Goal: Task Accomplishment & Management: Manage account settings

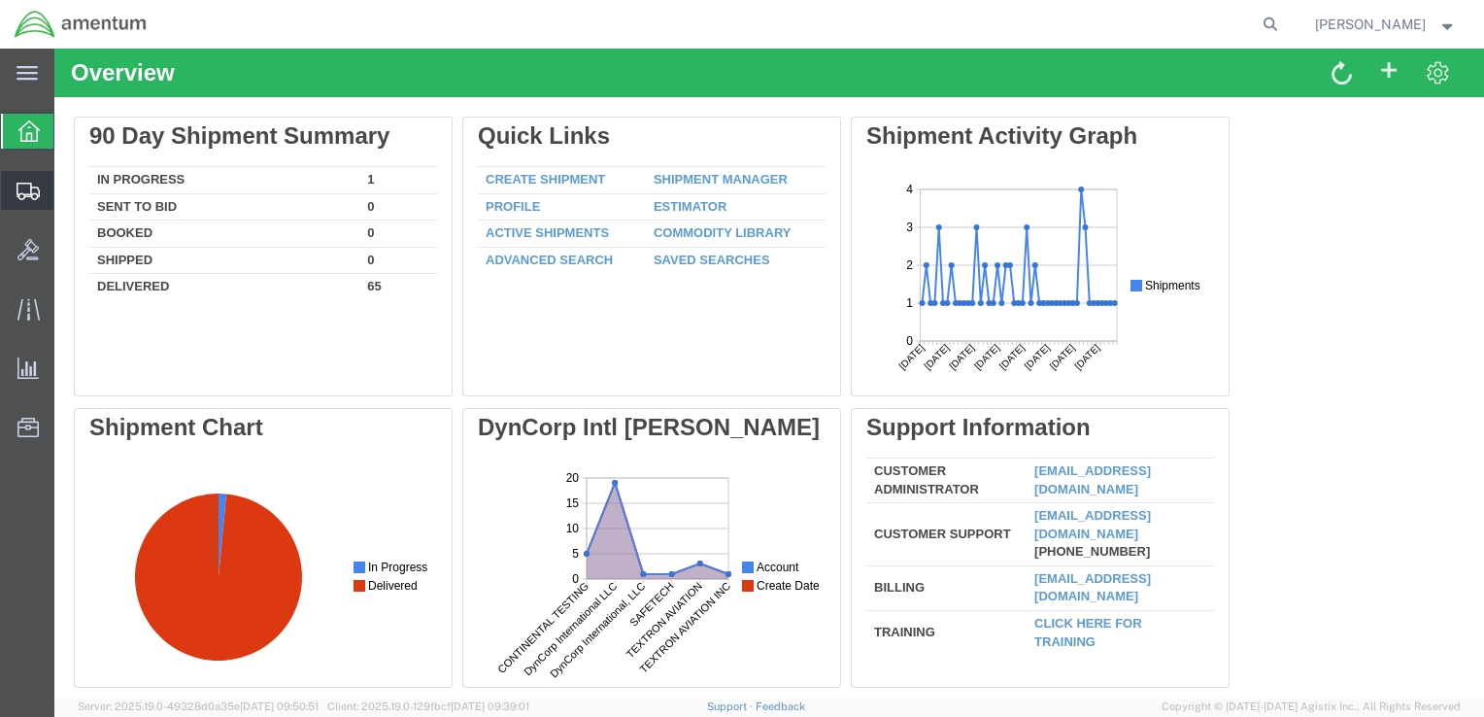
click at [43, 206] on div at bounding box center [28, 190] width 54 height 39
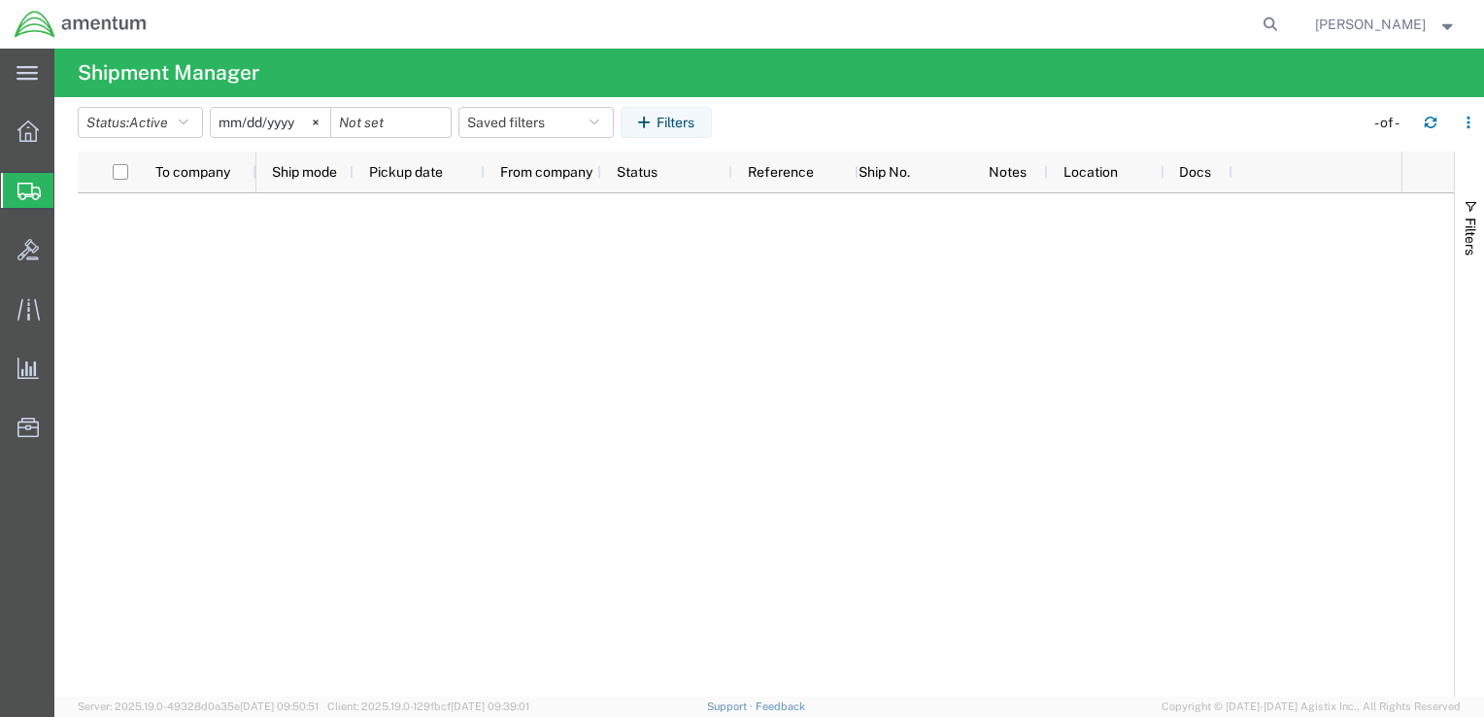
click at [0, 0] on span "Shipment Manager" at bounding box center [0, 0] width 0 height 0
click at [567, 264] on div at bounding box center [828, 444] width 1145 height 503
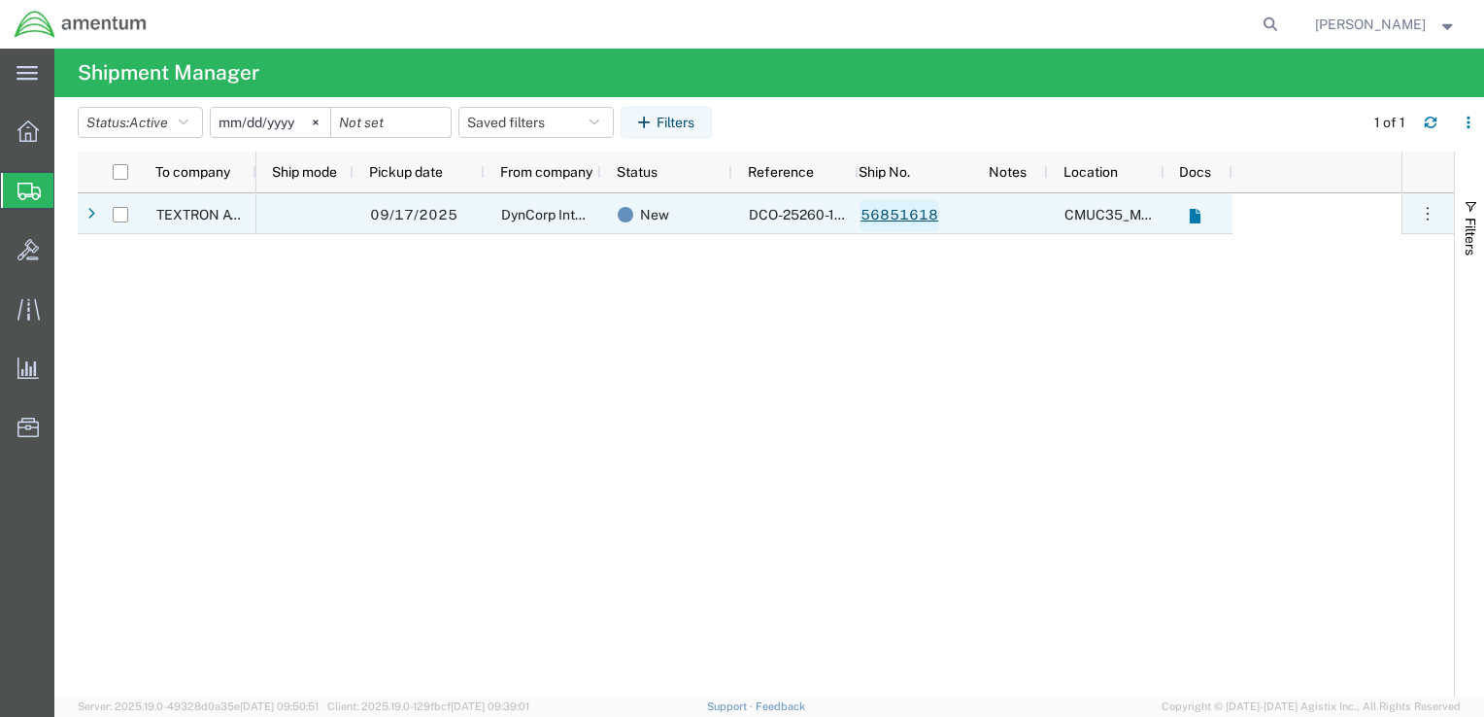
click at [883, 210] on link "56851618" at bounding box center [900, 215] width 80 height 31
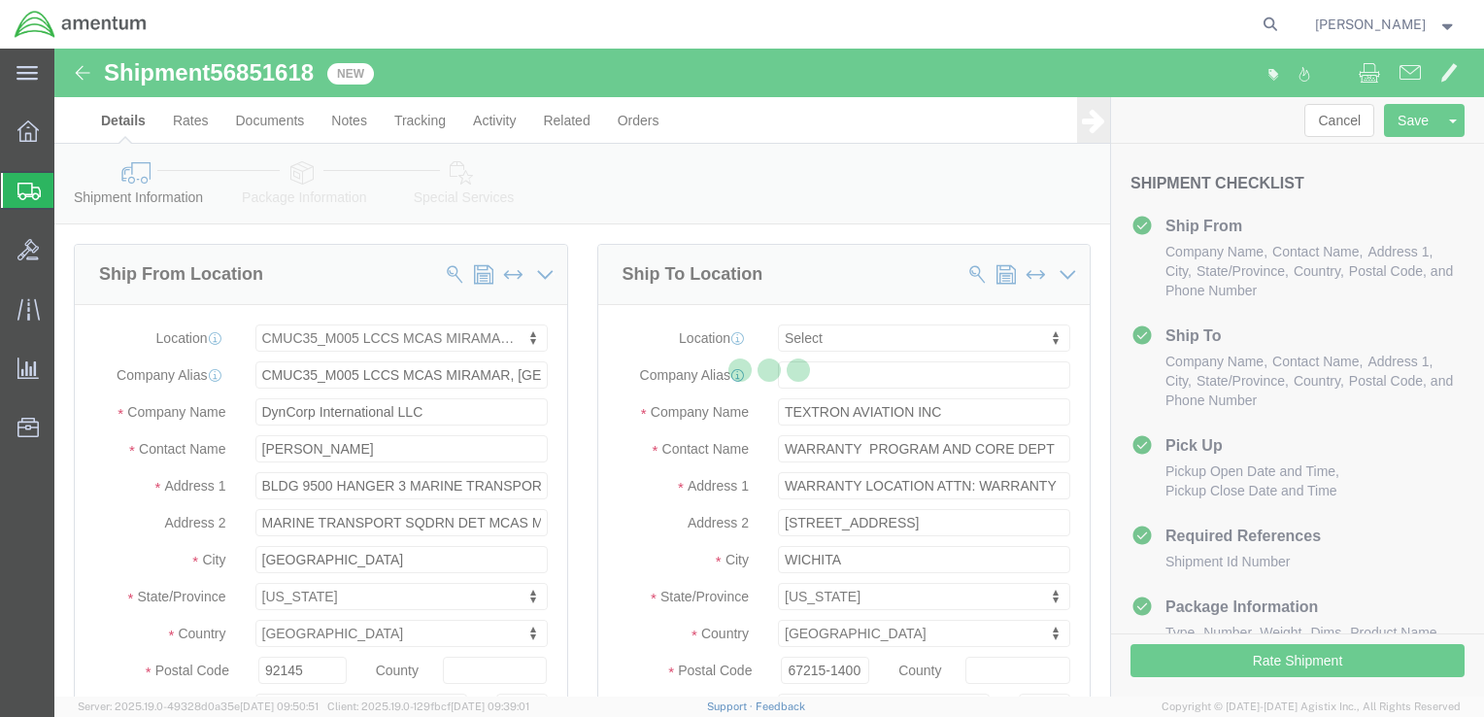
select select "42653"
select select
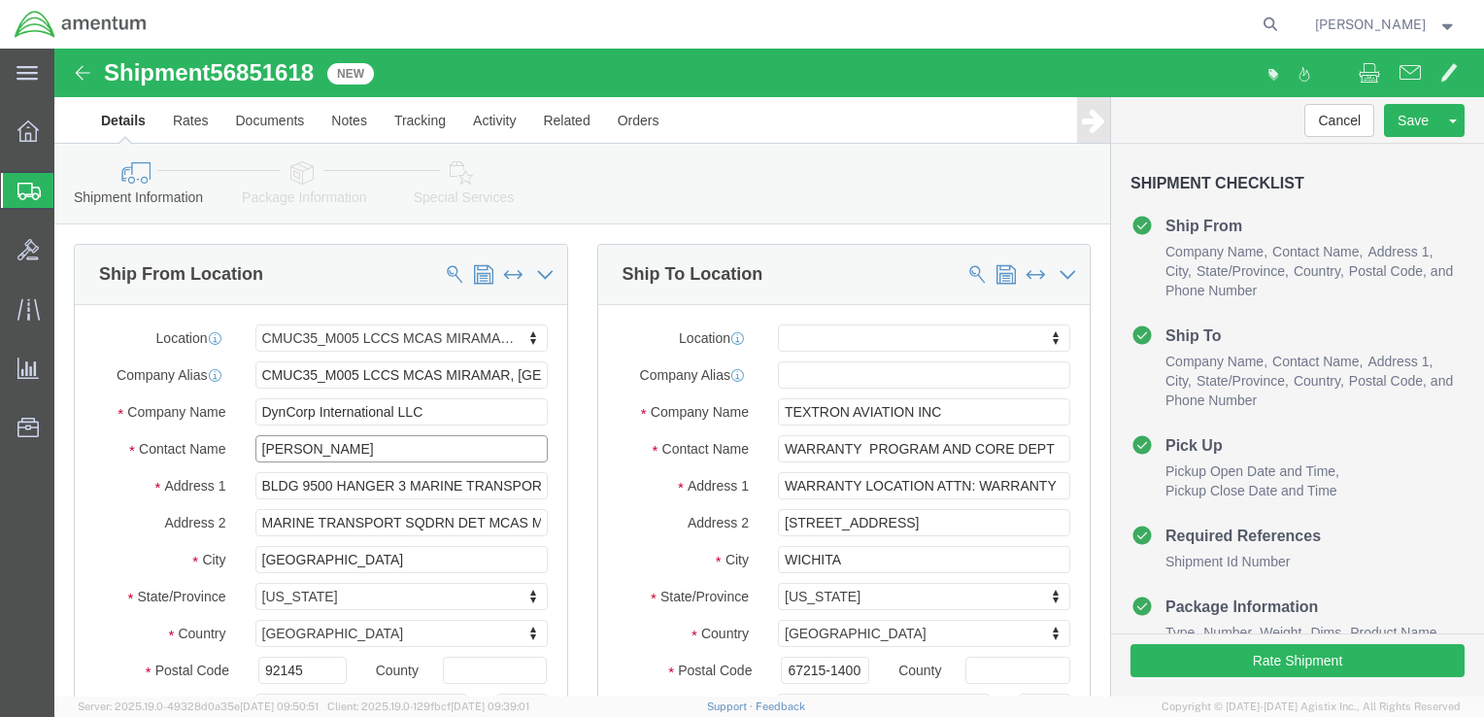
click input "Ben Nguyen"
type input "ben"
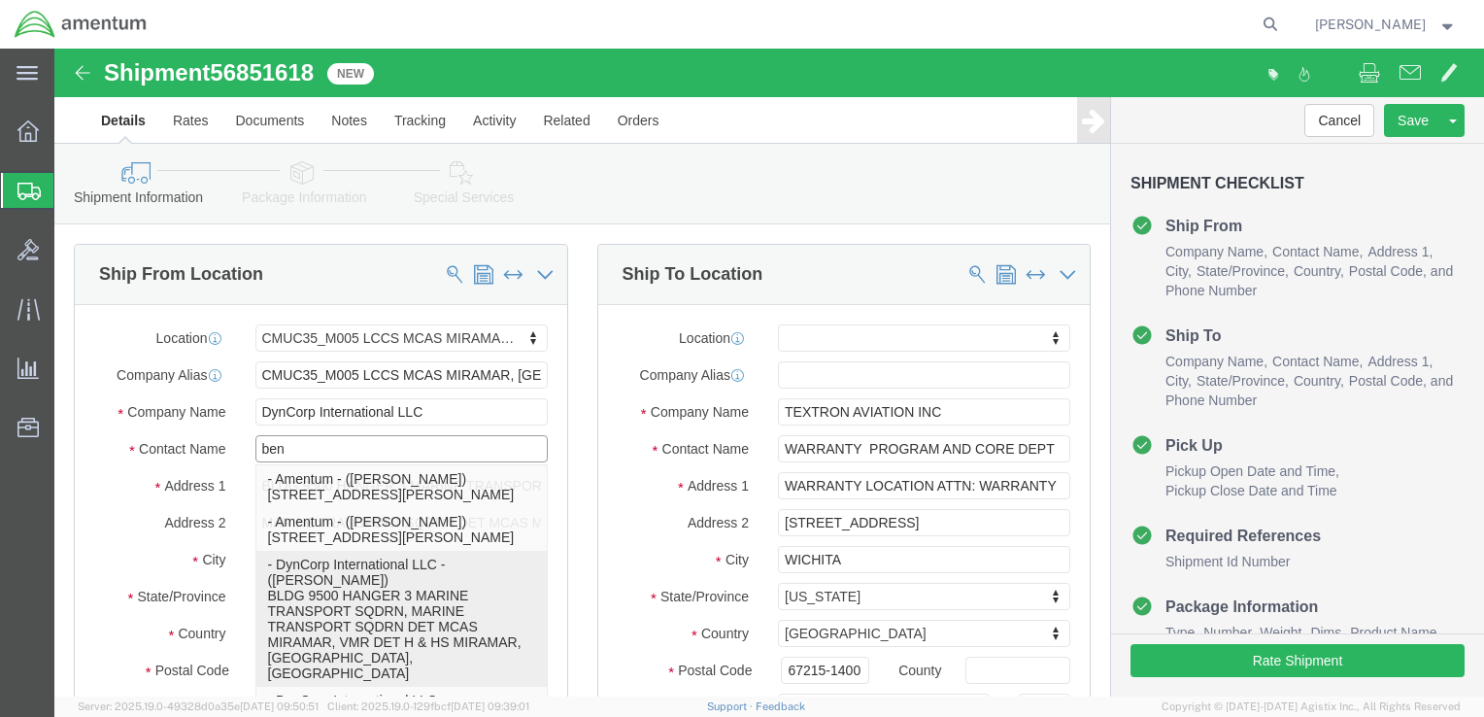
click p "- DynCorp International LLC - (Ben Nguyen) BLDG 9500 HANGER 3 MARINE TRANSPORT …"
select select
type input "ben.nguyen@amentum.com"
checkbox input "true"
type input "Ben Nguyen"
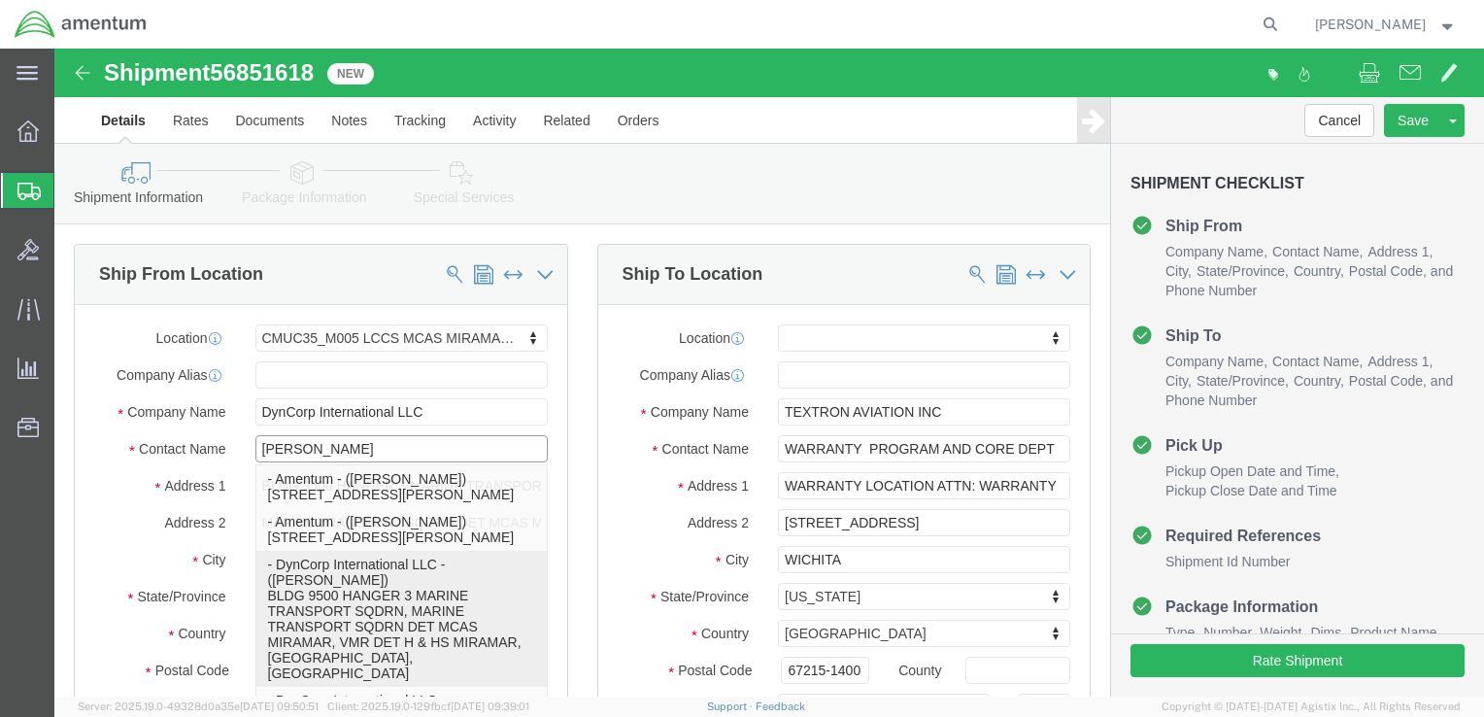
select select "CA"
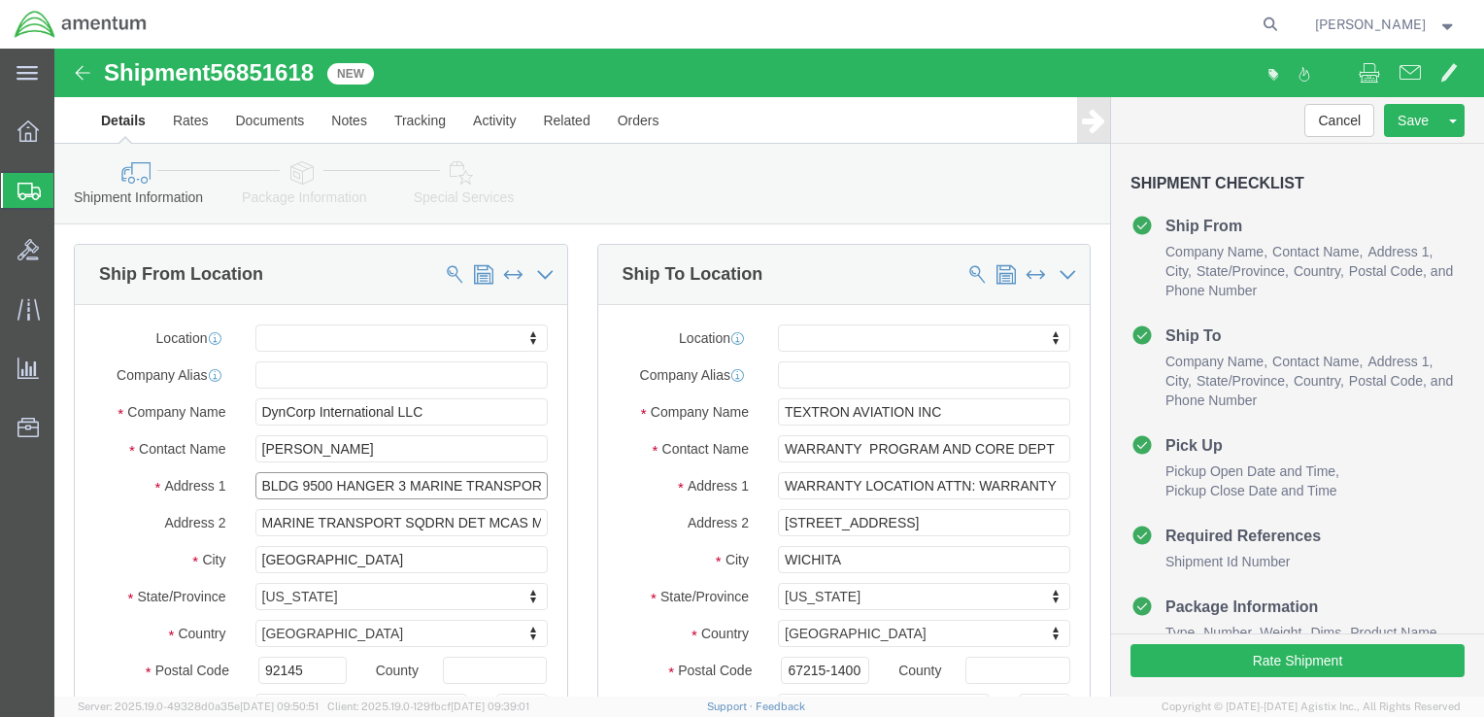
scroll to position [0, 65]
drag, startPoint x: 356, startPoint y: 436, endPoint x: 532, endPoint y: 427, distance: 177.0
click div "Ship From Location Location My Profile Location 1002-4122-6 1006-5256-0 1026-89…"
type input "BLDG 9500 HANGER 3"
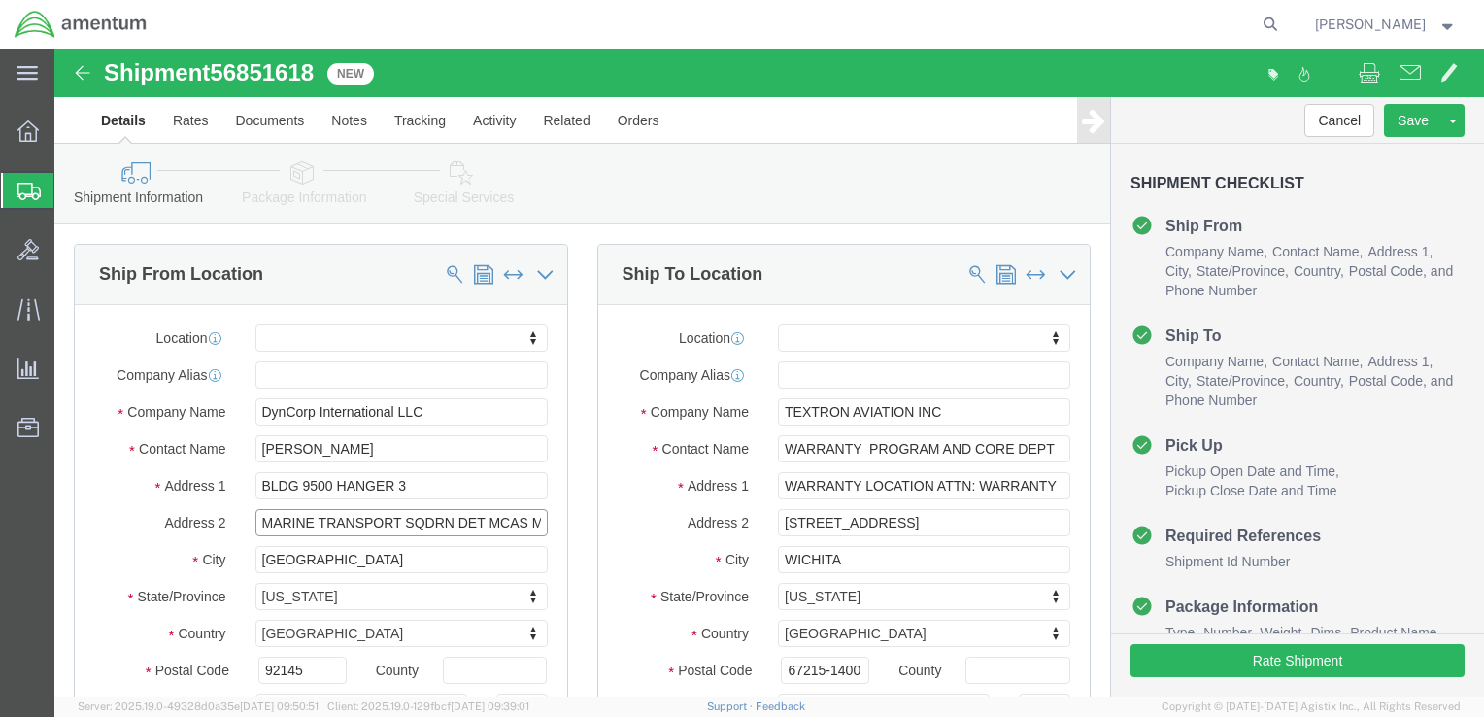
select select
drag, startPoint x: 432, startPoint y: 467, endPoint x: 193, endPoint y: 470, distance: 239.0
click div "MARINE TRANSPORT SQDRN DET MCAS MIRAMAR, VMR DET H & HS MIRAMAR"
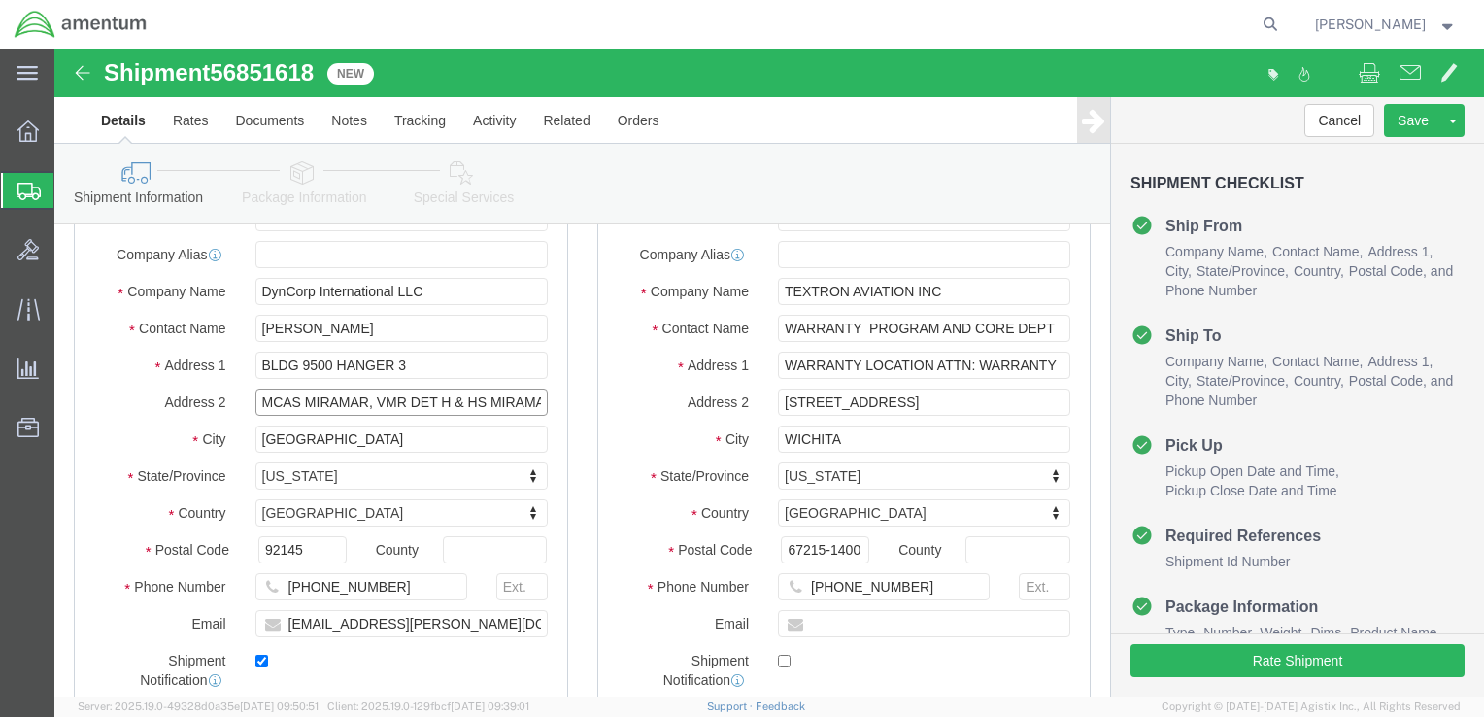
scroll to position [118, 0]
type input "MCAS MIRAMAR, VMR DET H & HS MIRAMAR"
click input "WARRANTY PROGRAM AND CORE DEPT"
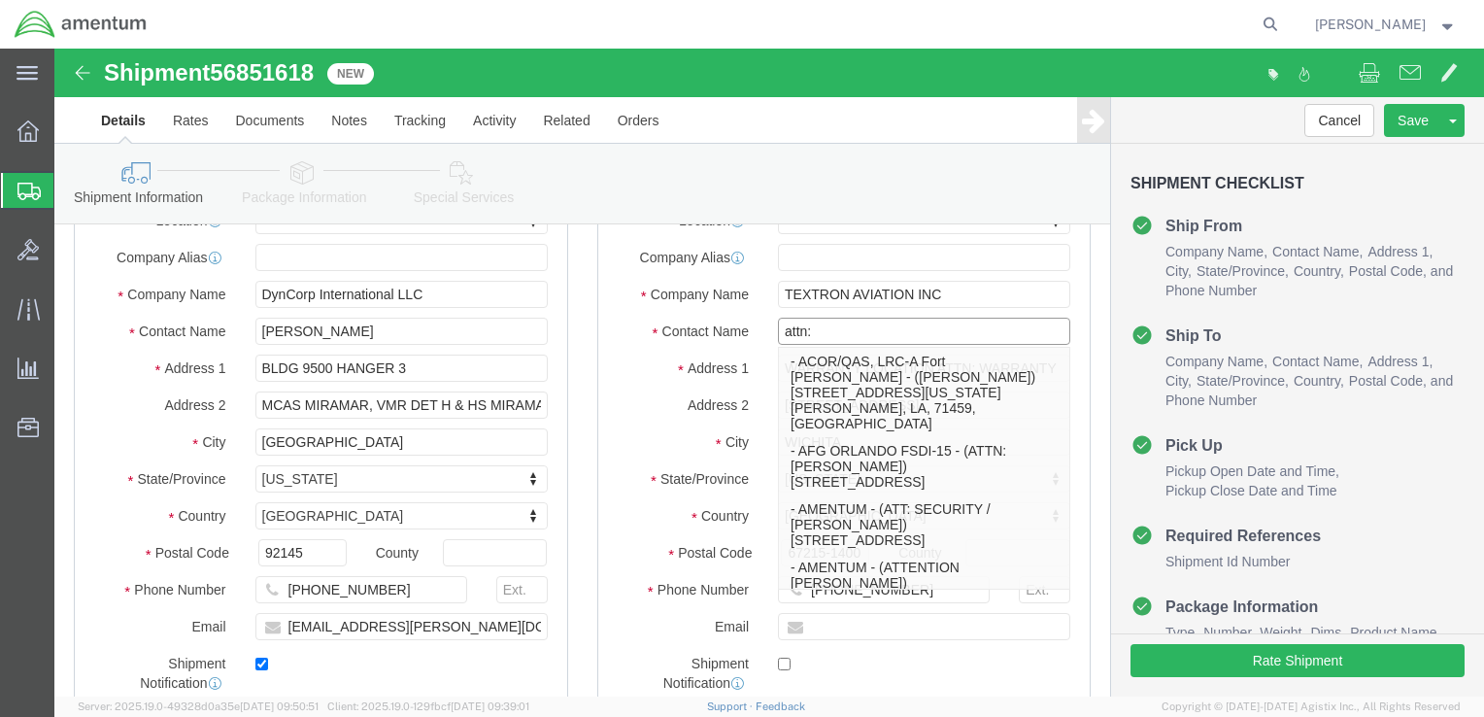
type input "attn: w"
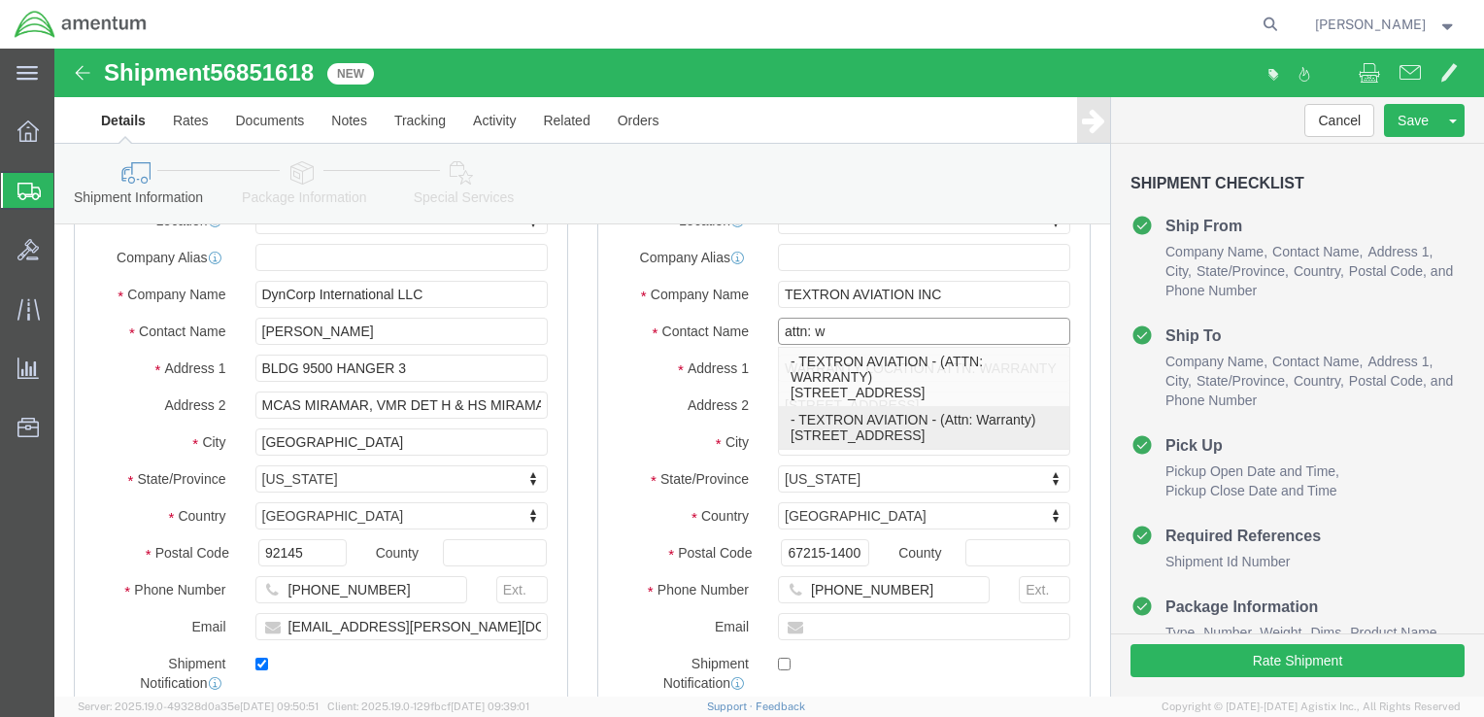
click p "- TEXTRON AVIATION - (Attn: Warranty) 7123 Southwest Blvd, Dock R5, WICHITA, KS…"
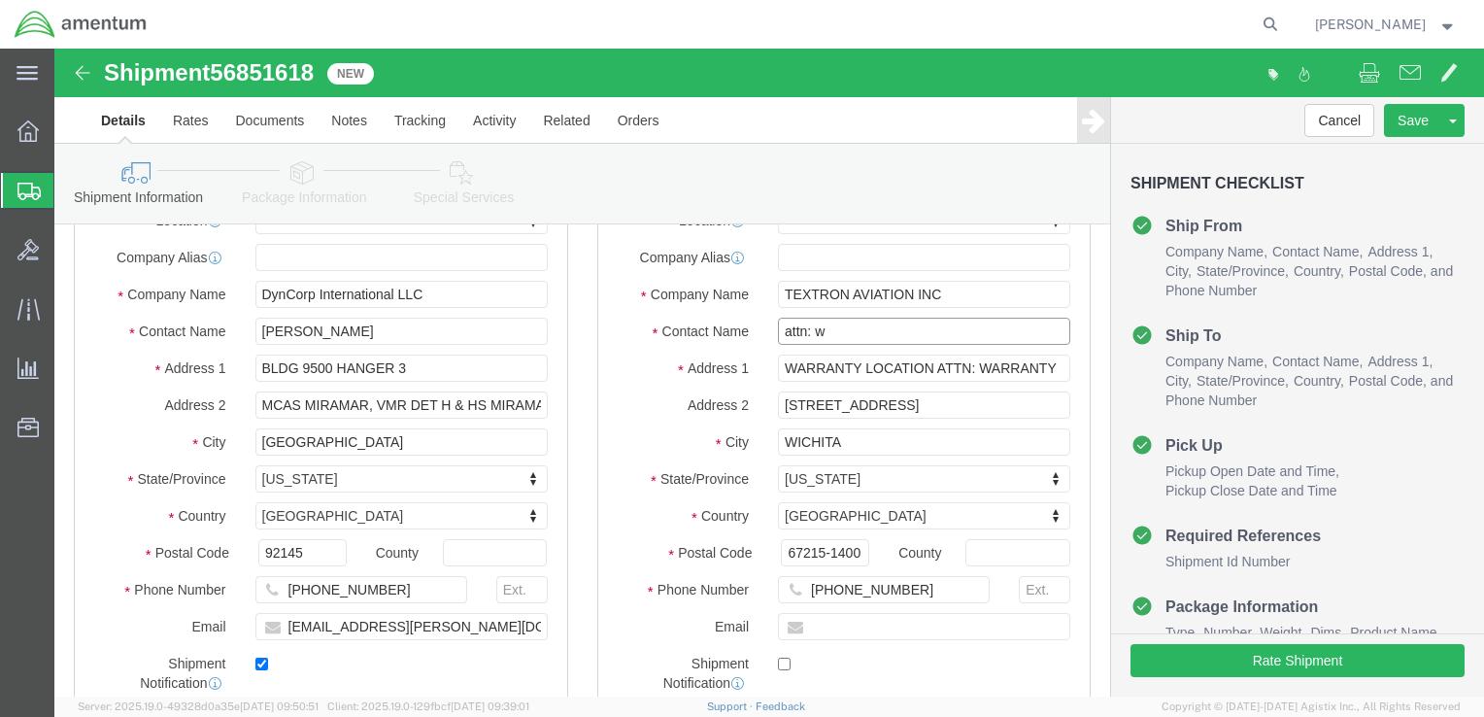
select select
type input "7123 Southwest Blvd"
type input "Dock R5"
select select "KS"
type input "67215"
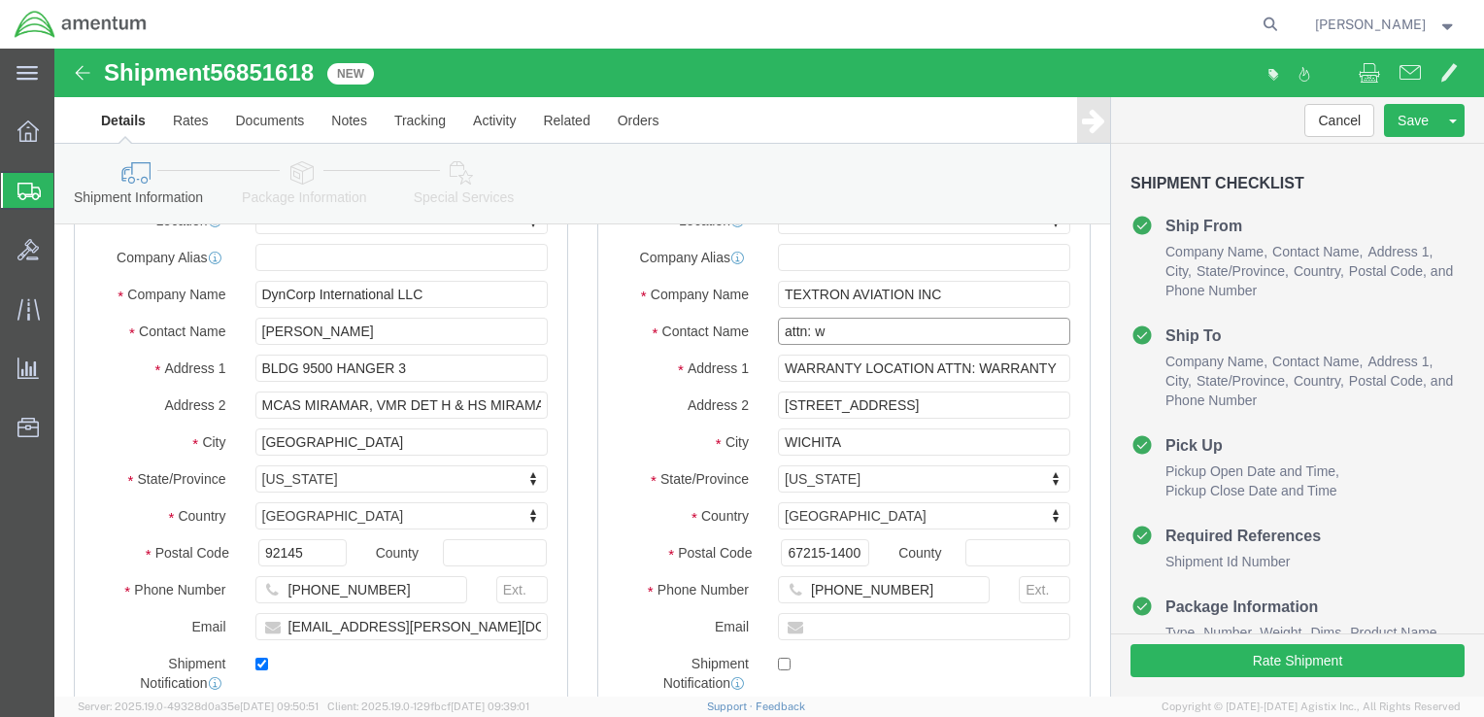
type input "3165176073"
type input "TEXTRON AVIATION"
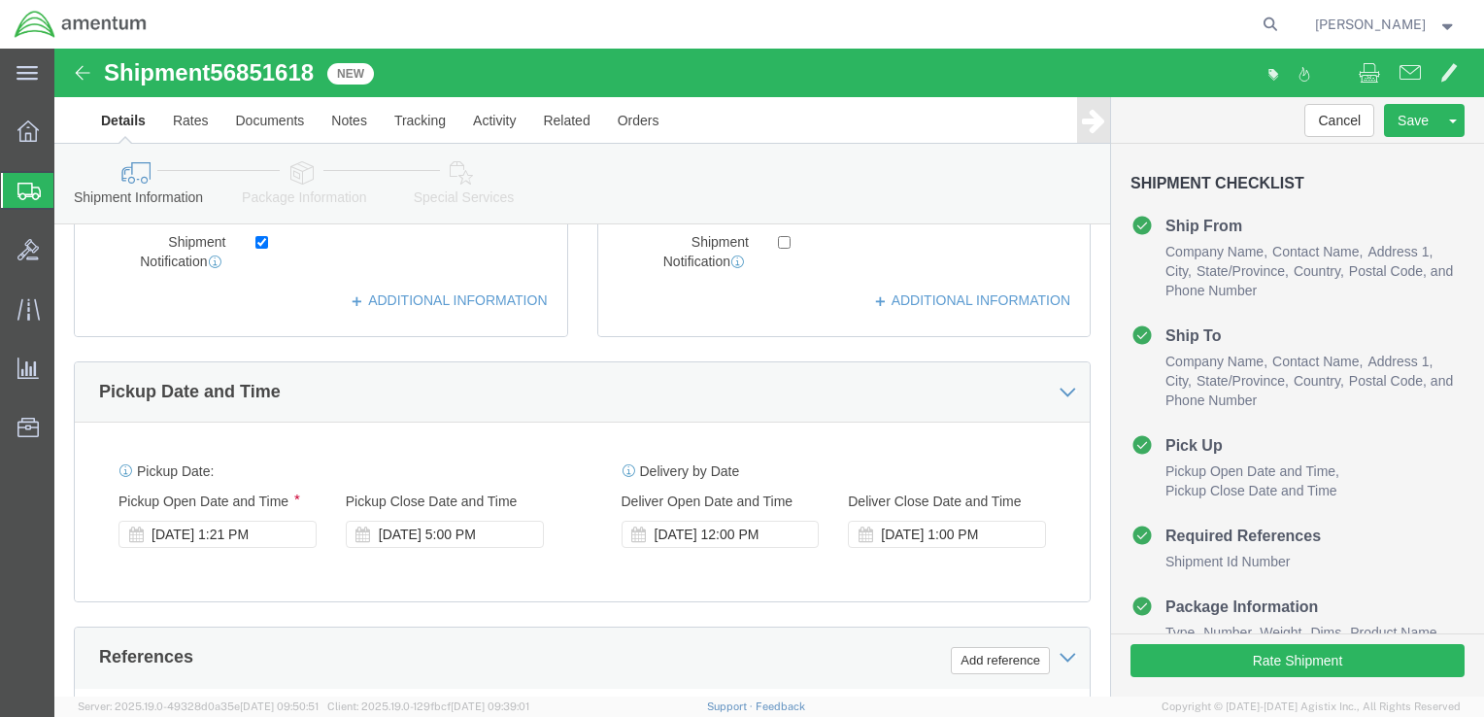
scroll to position [1110, 0]
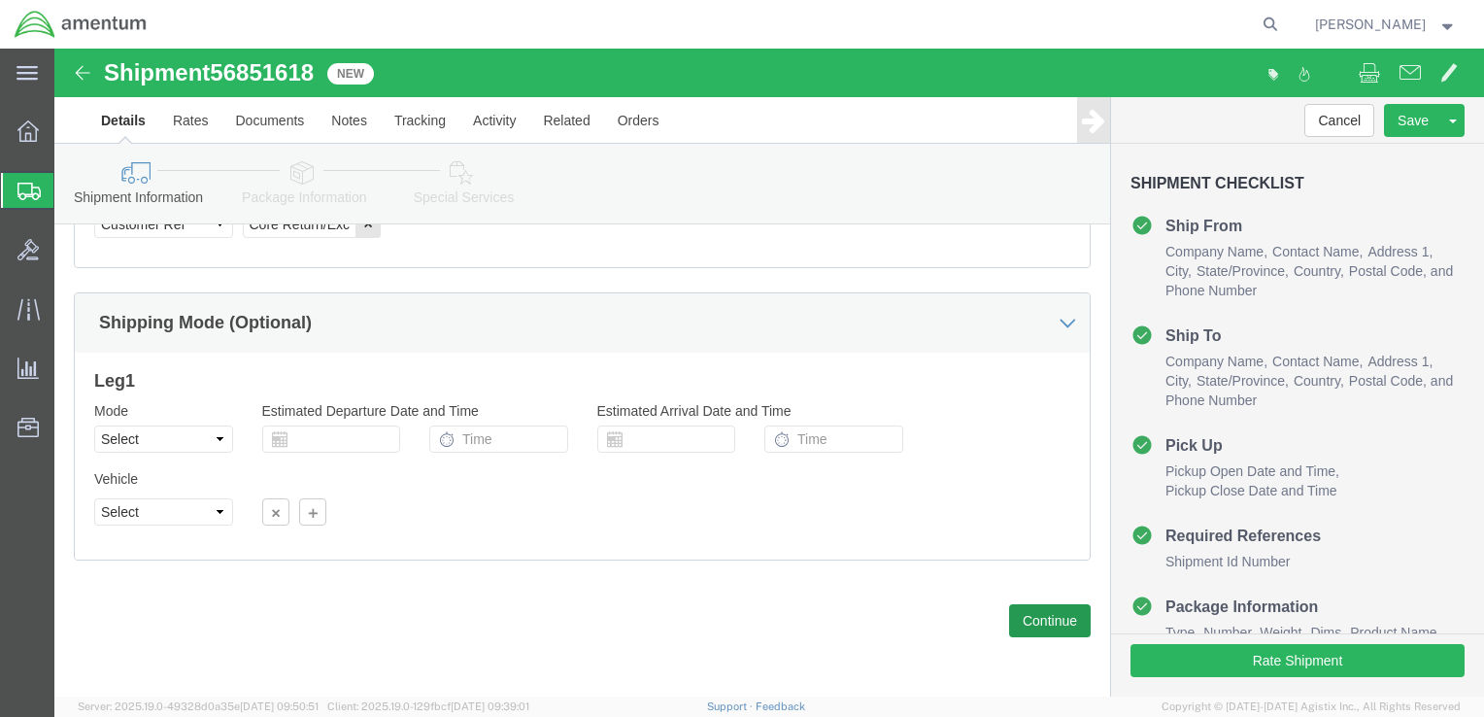
type input "Attn: Warranty"
click button "Continue"
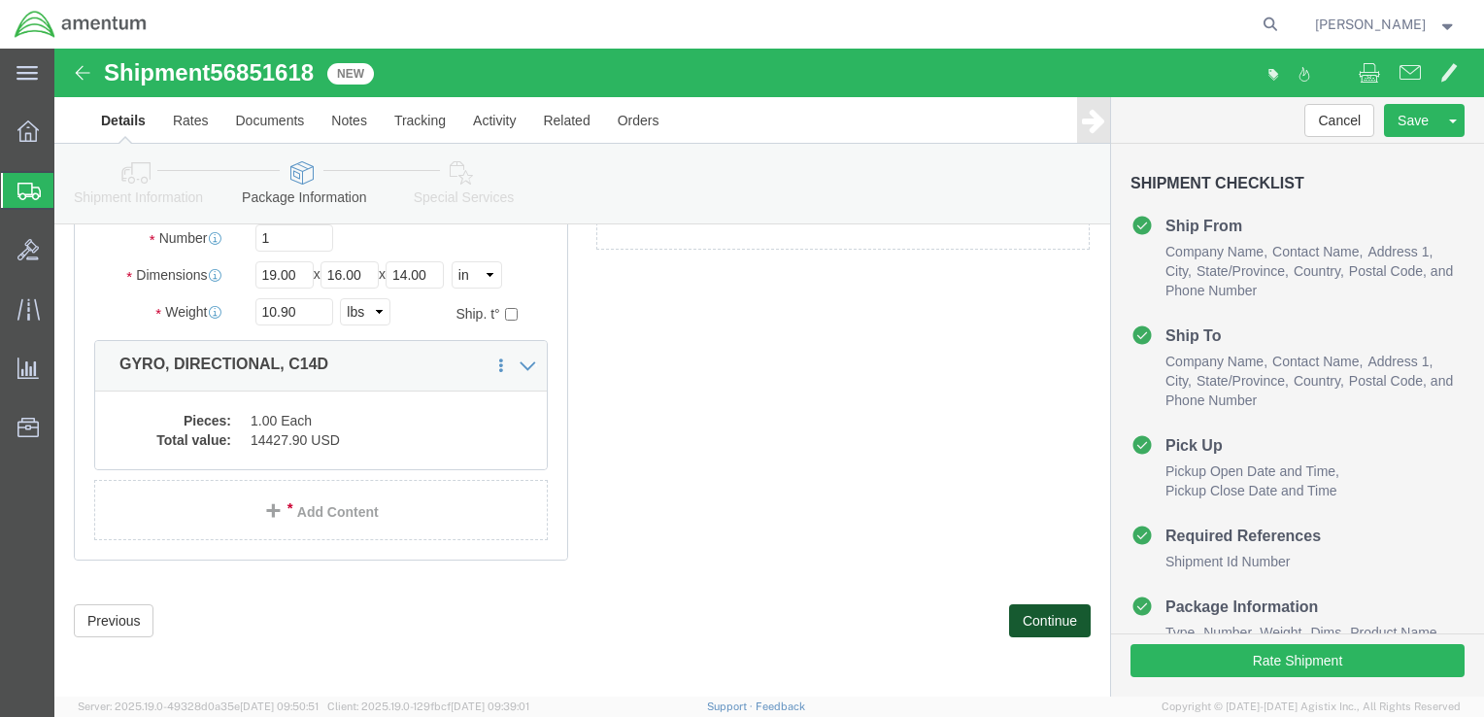
scroll to position [108, 0]
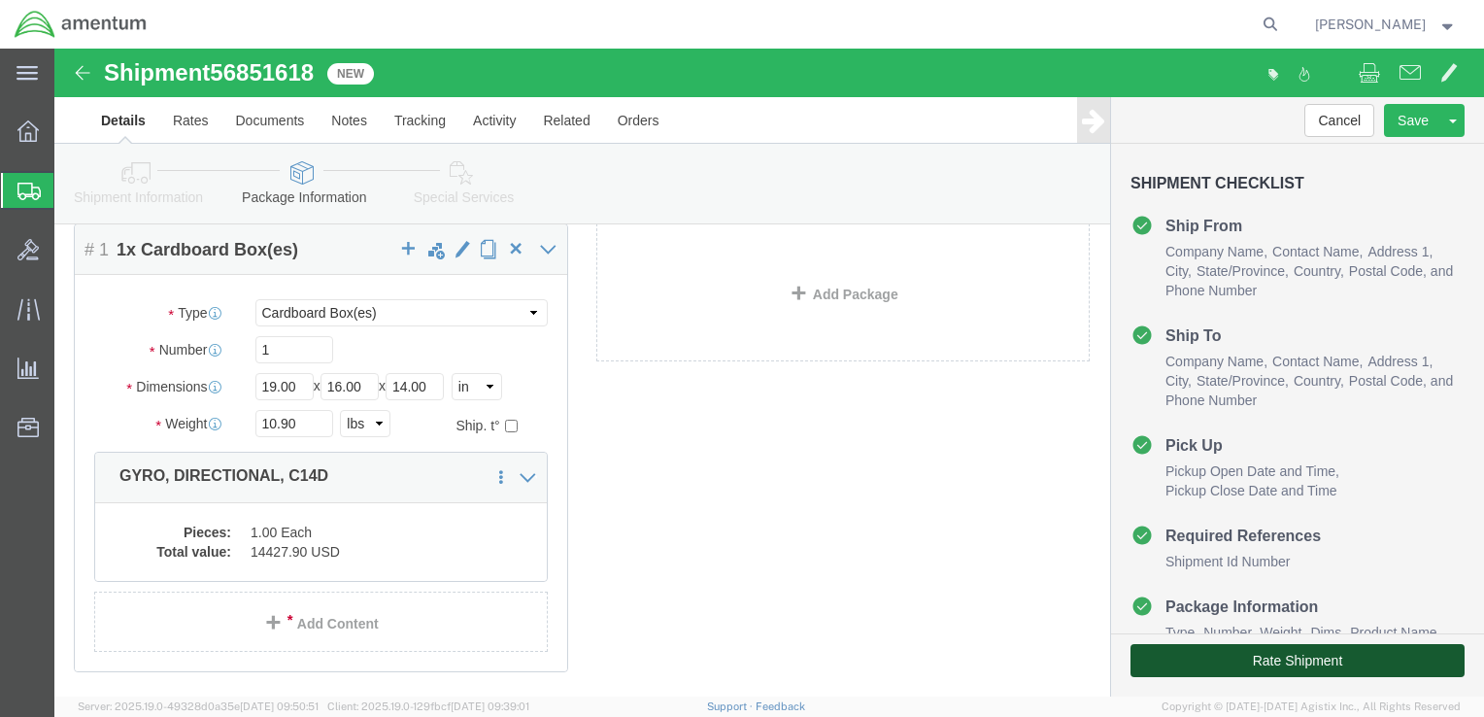
click button "Rate Shipment"
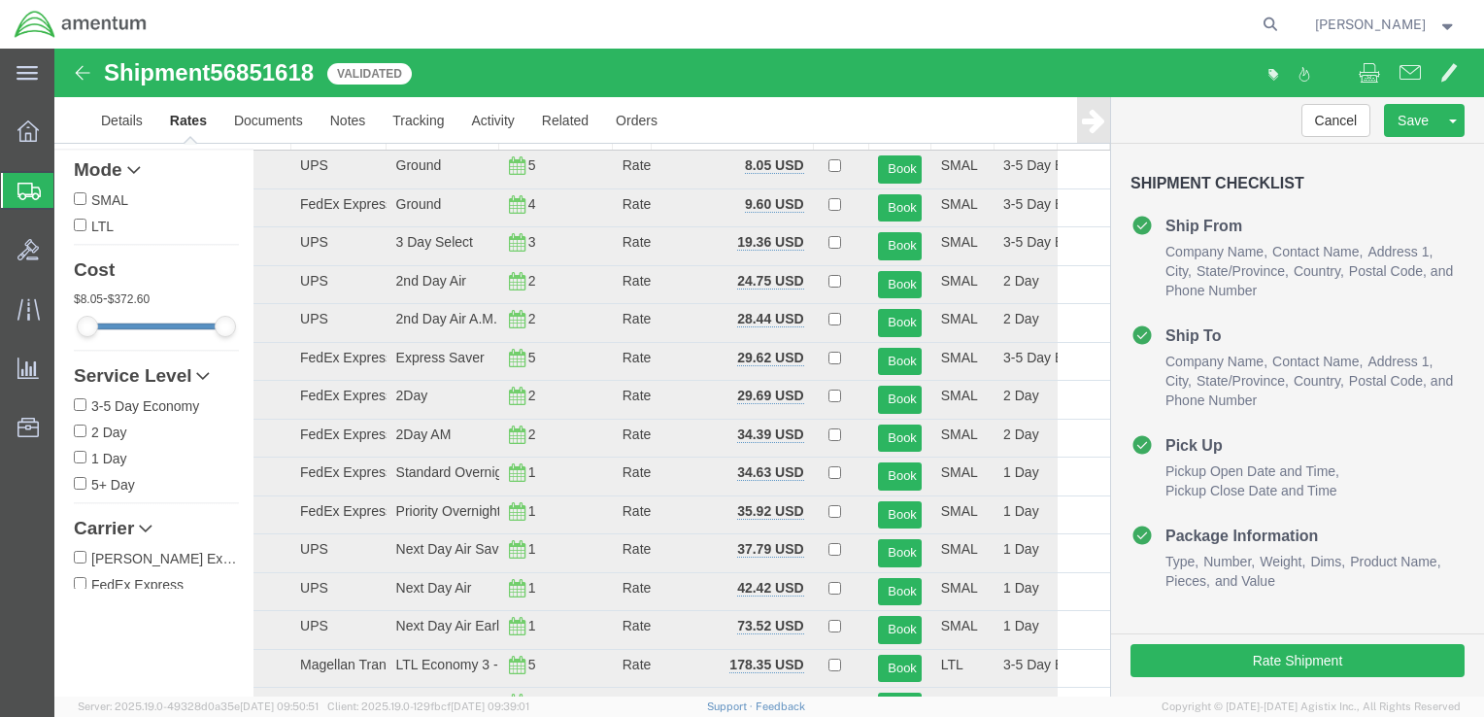
scroll to position [0, 0]
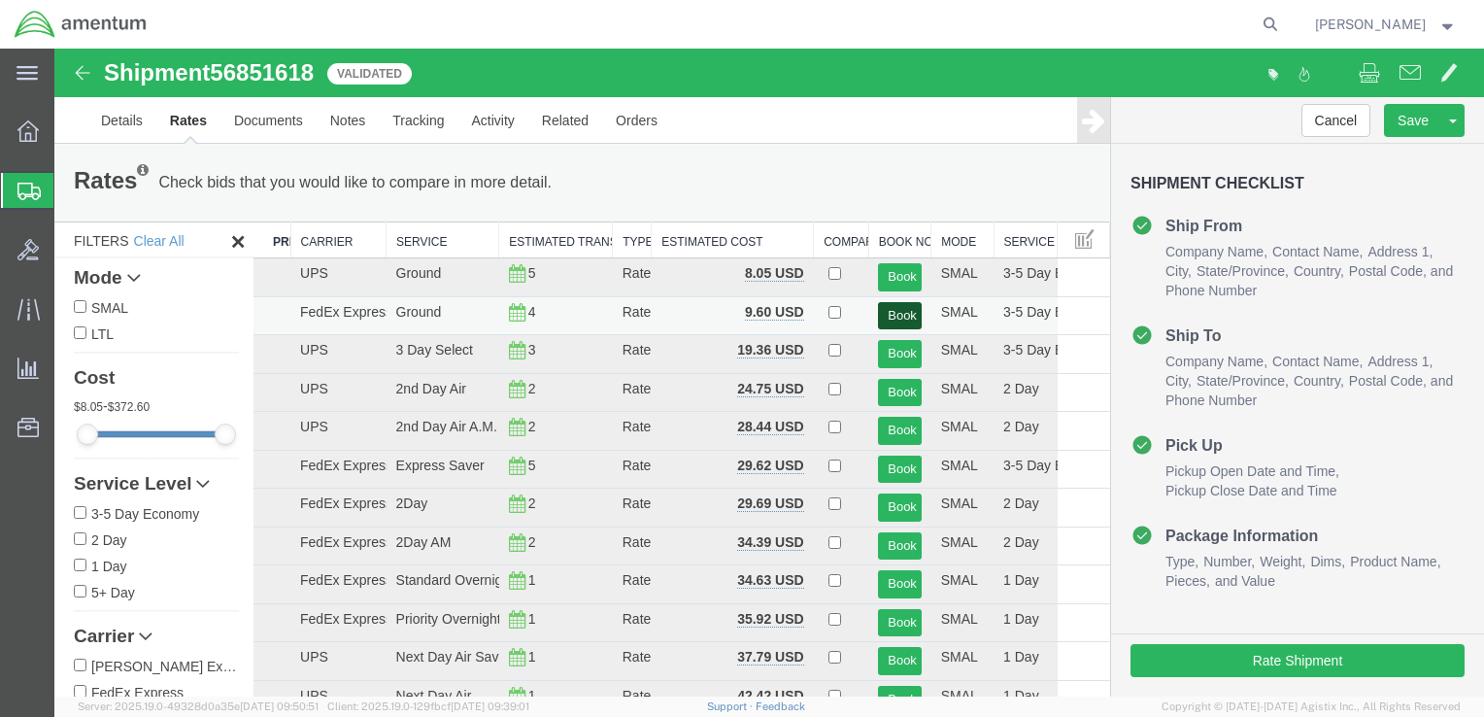
click at [899, 319] on button "Book" at bounding box center [899, 316] width 43 height 28
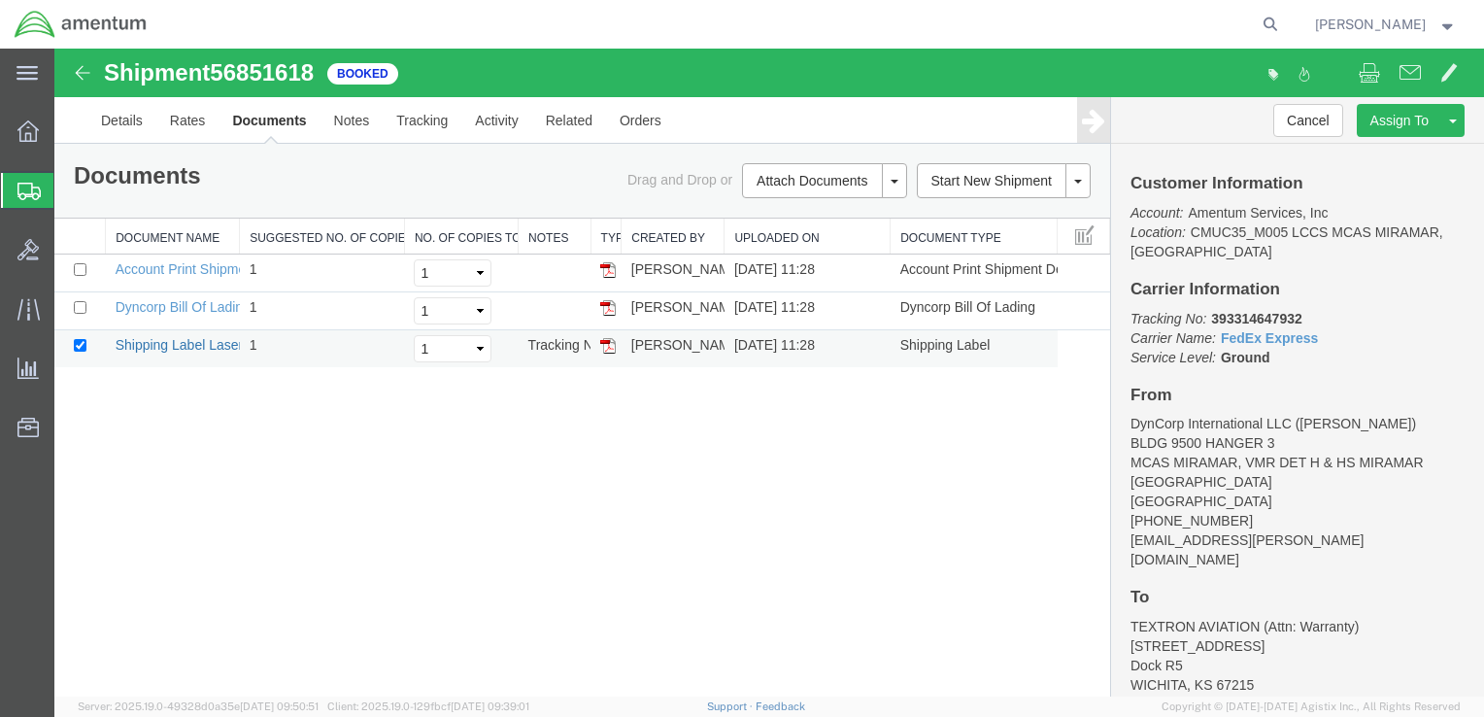
click at [148, 339] on link "Shipping Label Laser" at bounding box center [180, 345] width 128 height 16
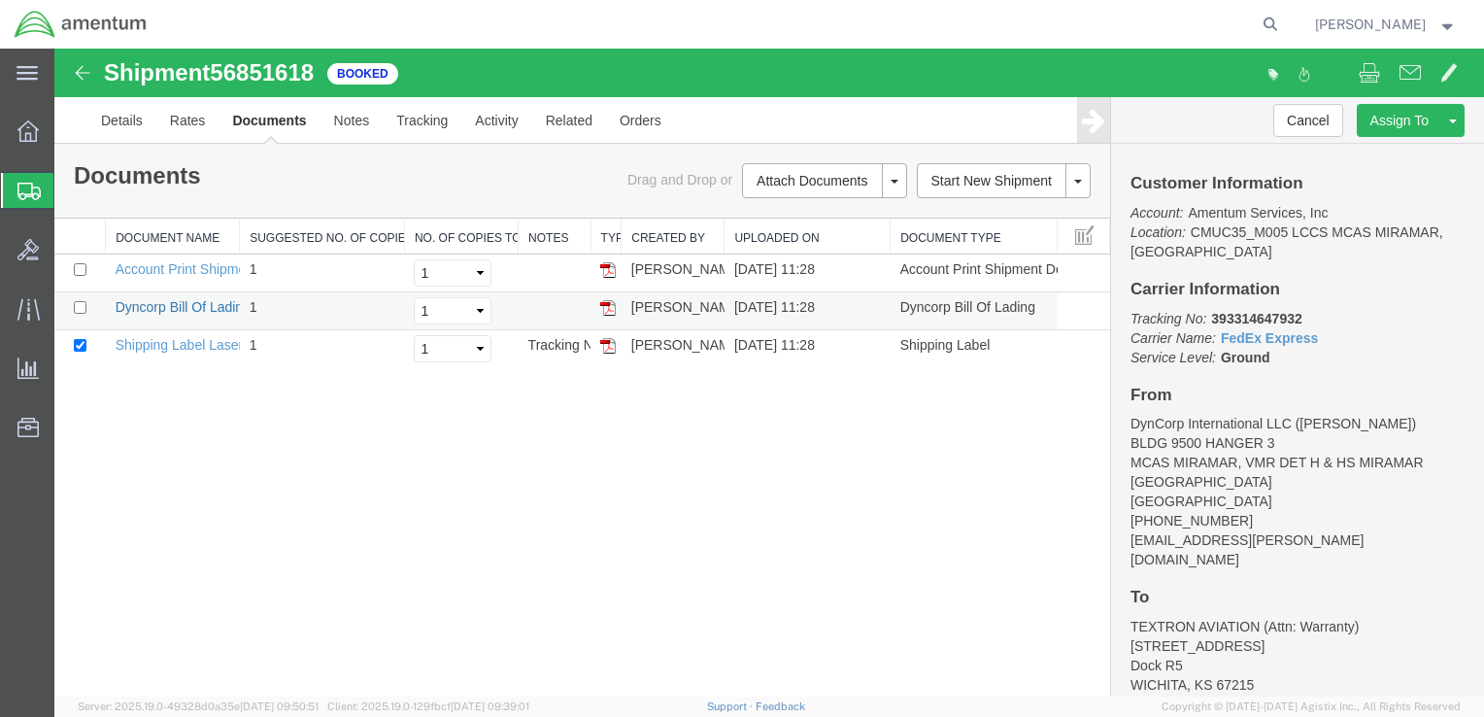
click at [178, 305] on link "Dyncorp Bill Of Lading" at bounding box center [183, 307] width 135 height 16
click at [541, 537] on div "Shipment 56851618 3 of 3 Booked Details Rates Documents Notes Tracking Activity…" at bounding box center [769, 373] width 1430 height 648
